Goal: Task Accomplishment & Management: Complete application form

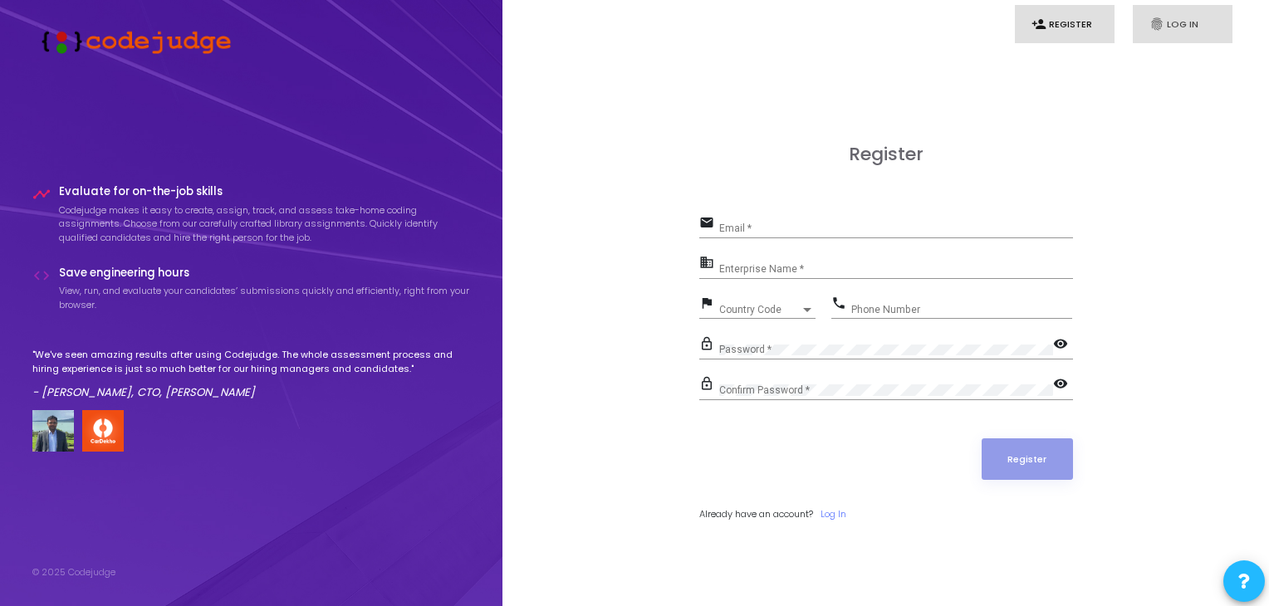
click at [1179, 23] on link "fingerprint Log In" at bounding box center [1183, 24] width 100 height 39
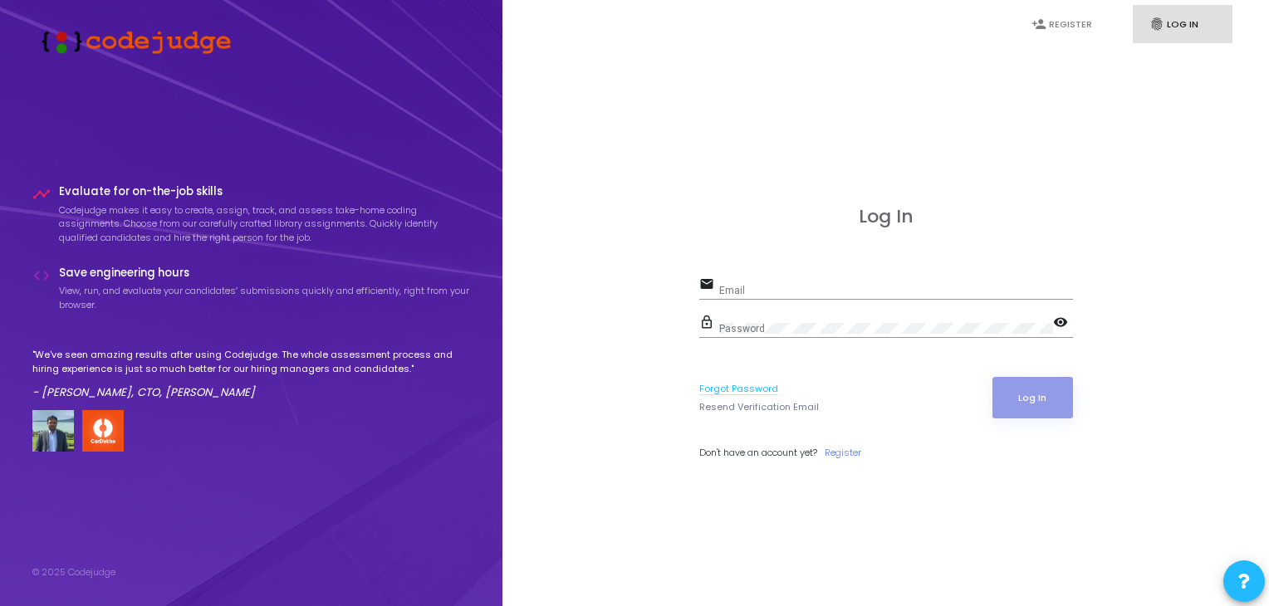
click at [732, 390] on link "Forgot Password" at bounding box center [738, 389] width 79 height 14
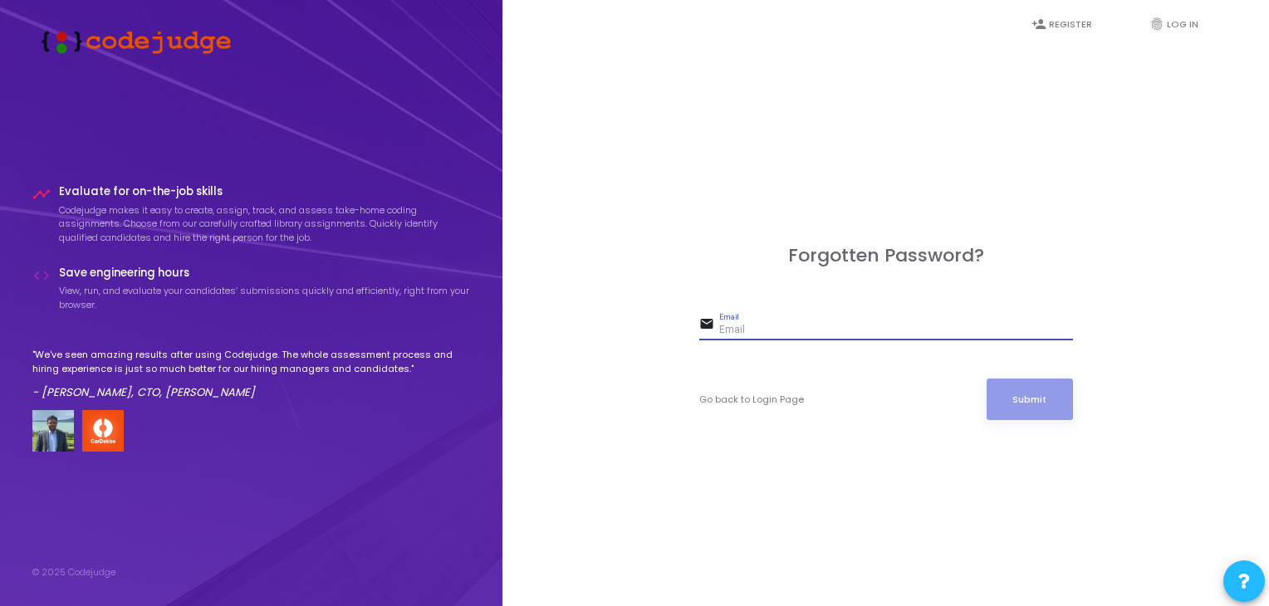
click at [738, 329] on input "Email" at bounding box center [896, 331] width 354 height 12
type input "e"
click at [772, 399] on link "Go back to Login Page" at bounding box center [751, 400] width 105 height 14
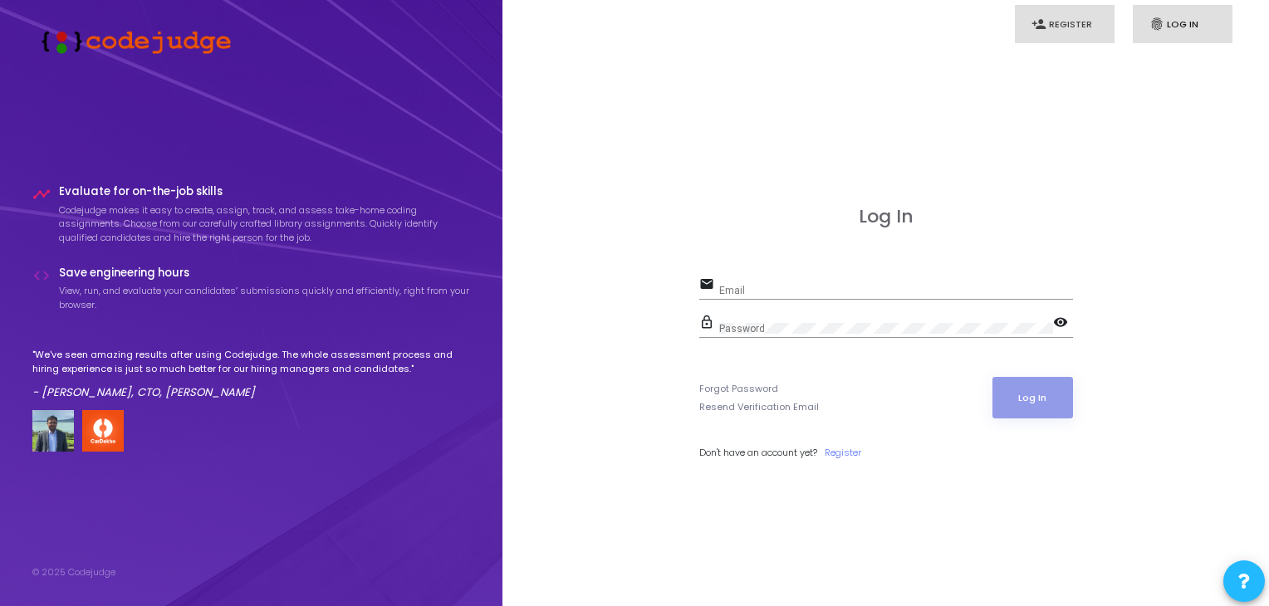
click at [1047, 30] on link "person_add Register" at bounding box center [1065, 24] width 100 height 39
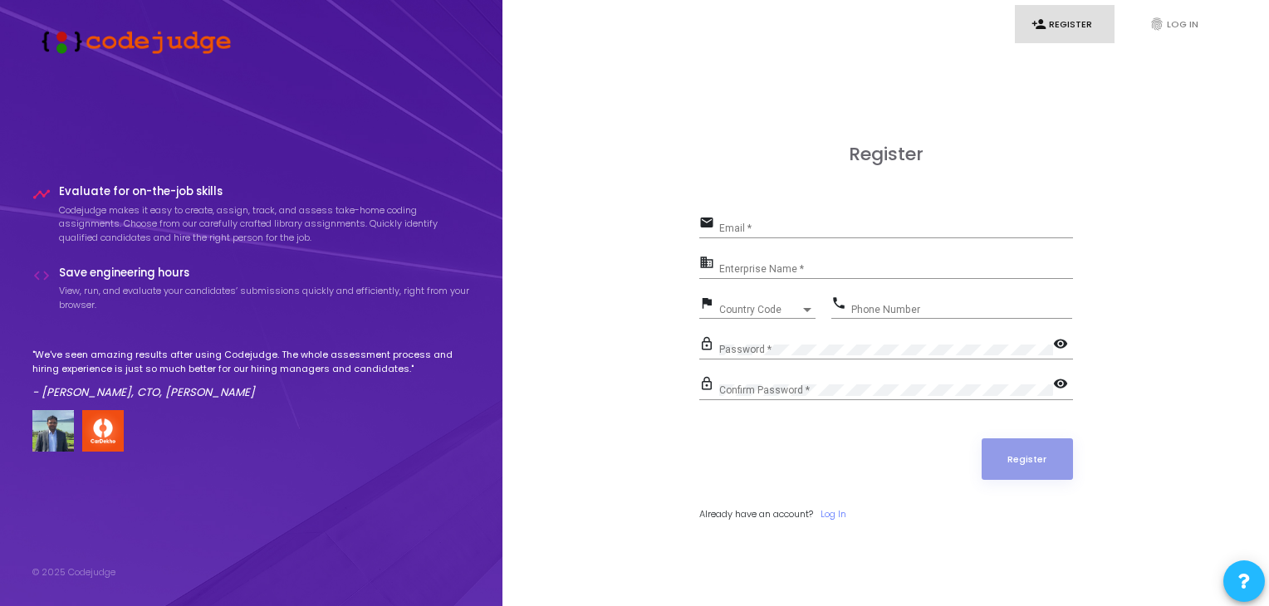
drag, startPoint x: 767, startPoint y: 214, endPoint x: 765, endPoint y: 223, distance: 9.3
click at [765, 223] on div "Email *" at bounding box center [896, 225] width 354 height 26
click at [765, 223] on input "Email *" at bounding box center [896, 229] width 354 height 12
type input "[EMAIL_ADDRESS][DOMAIN_NAME]"
click at [752, 267] on input "Enterprise Name *" at bounding box center [896, 269] width 354 height 12
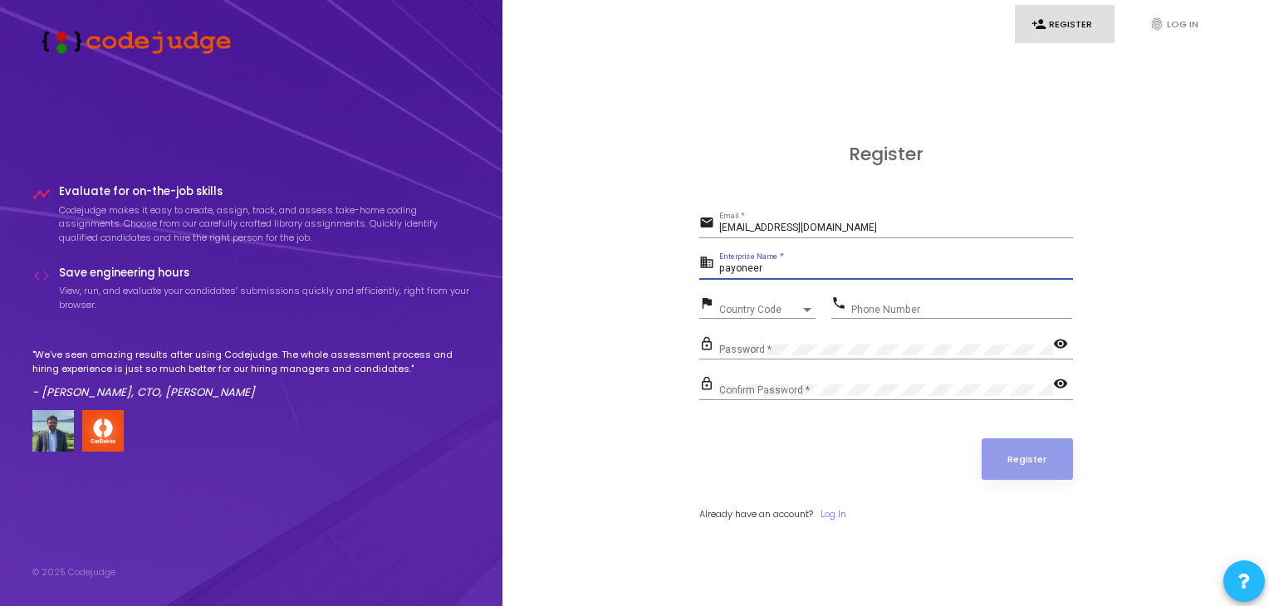
type input "payoneer"
click at [742, 313] on span "Country Code" at bounding box center [748, 309] width 59 height 11
type input "9"
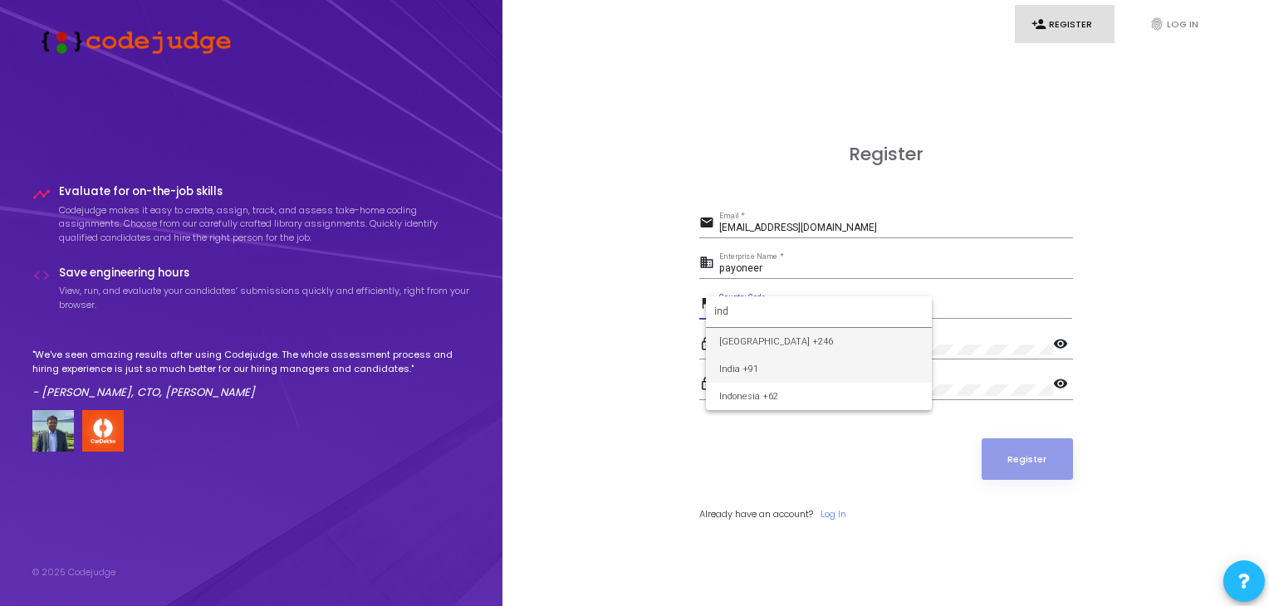
type input "ind"
click at [739, 368] on span "India +91" at bounding box center [818, 368] width 199 height 27
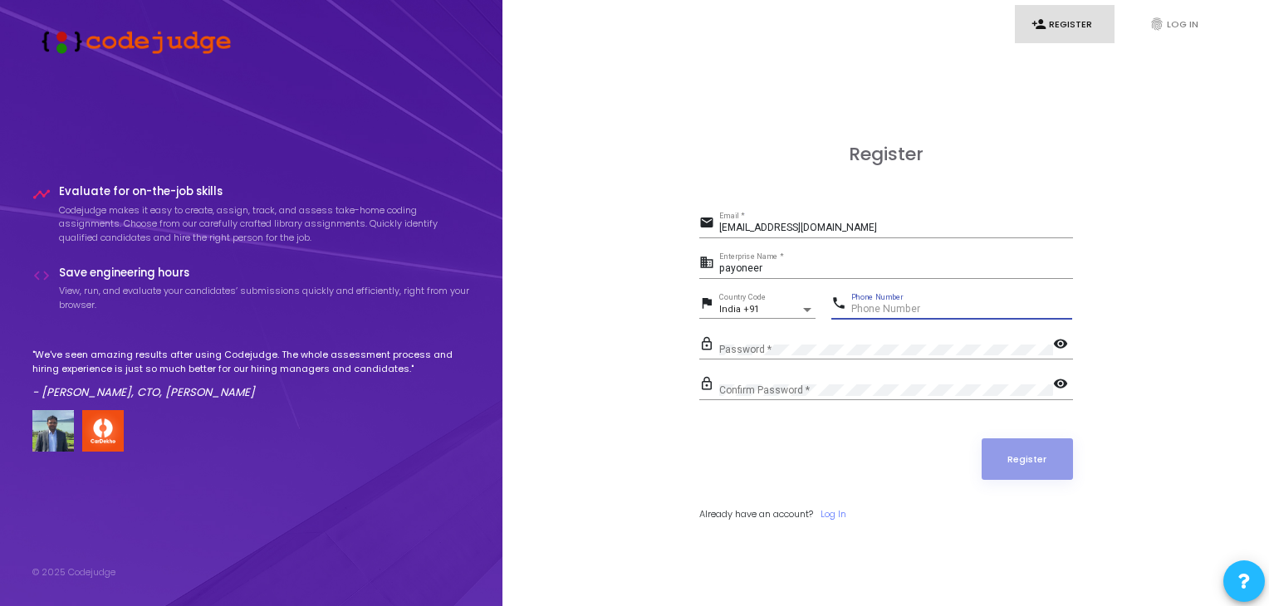
click at [883, 307] on input "Phone Number" at bounding box center [961, 310] width 221 height 12
type input "8700093751"
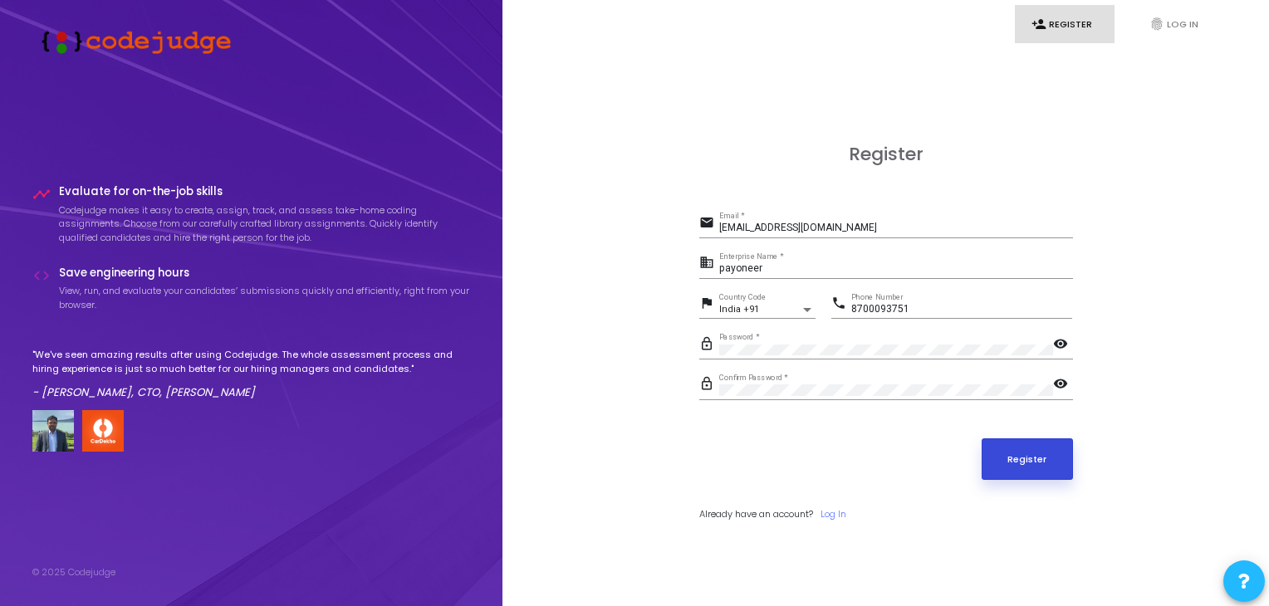
click at [1033, 465] on button "Register" at bounding box center [1027, 460] width 91 height 42
click at [849, 229] on input "[EMAIL_ADDRESS][DOMAIN_NAME]" at bounding box center [896, 229] width 354 height 12
click at [1014, 456] on button "Register" at bounding box center [1027, 460] width 91 height 42
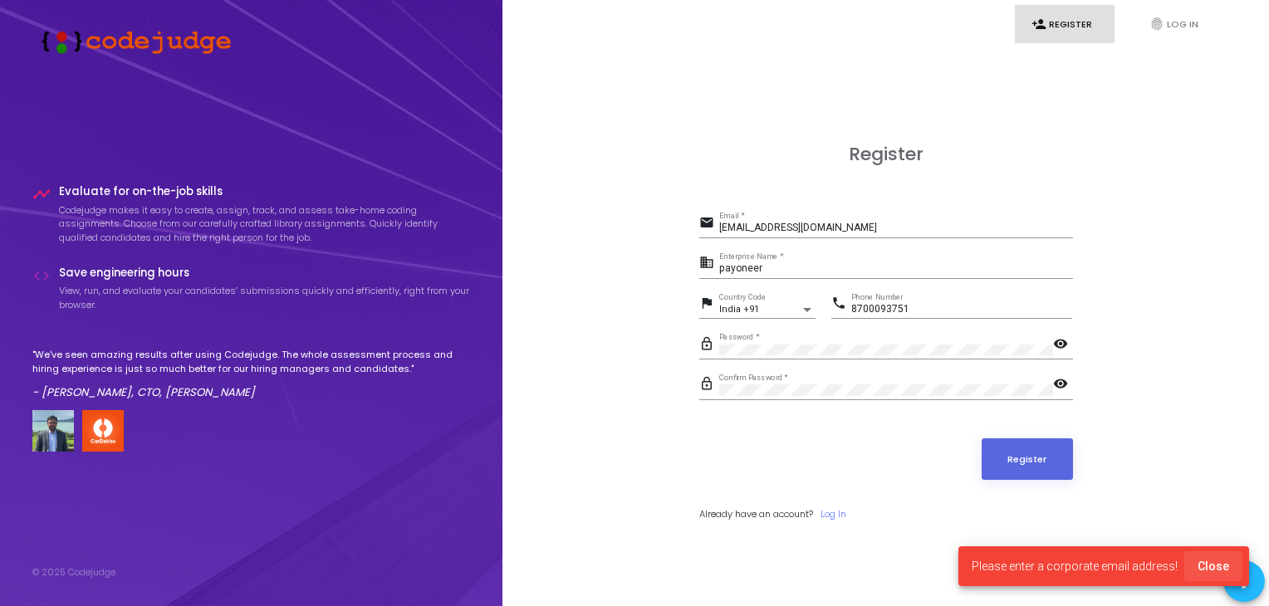
click at [1203, 564] on span "Close" at bounding box center [1214, 566] width 32 height 13
